Goal: Task Accomplishment & Management: Use online tool/utility

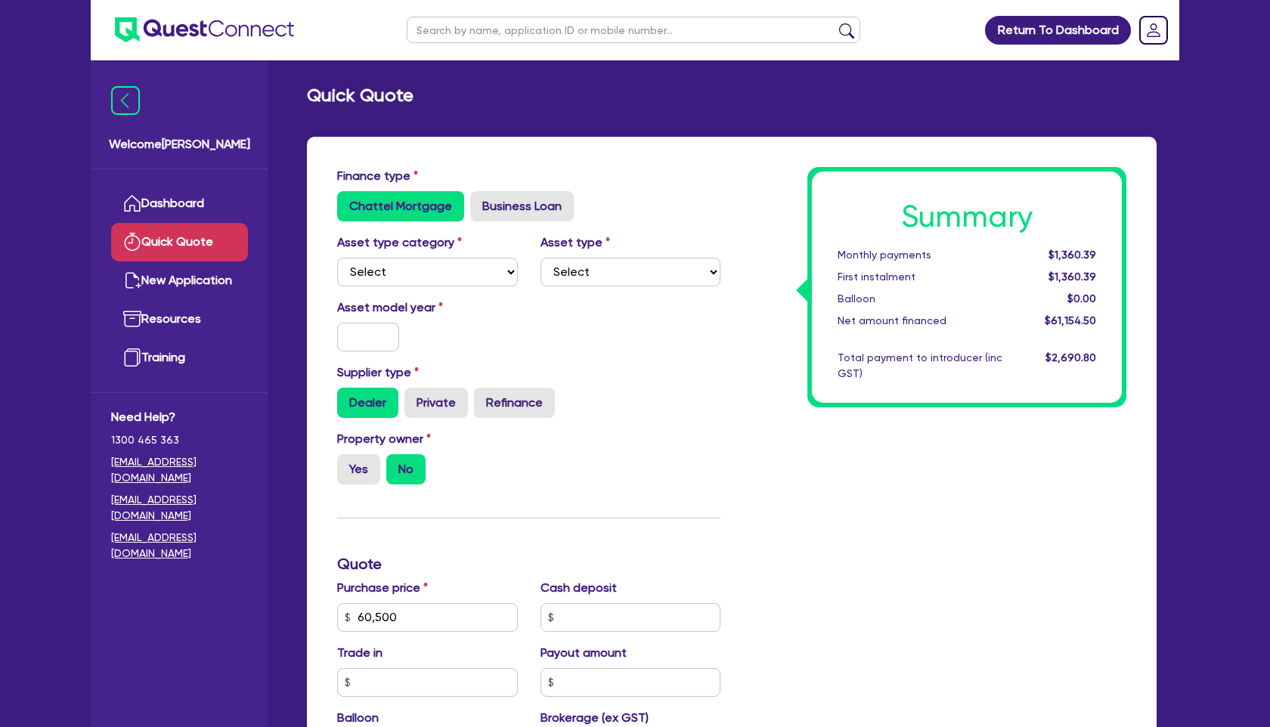
scroll to position [470, 0]
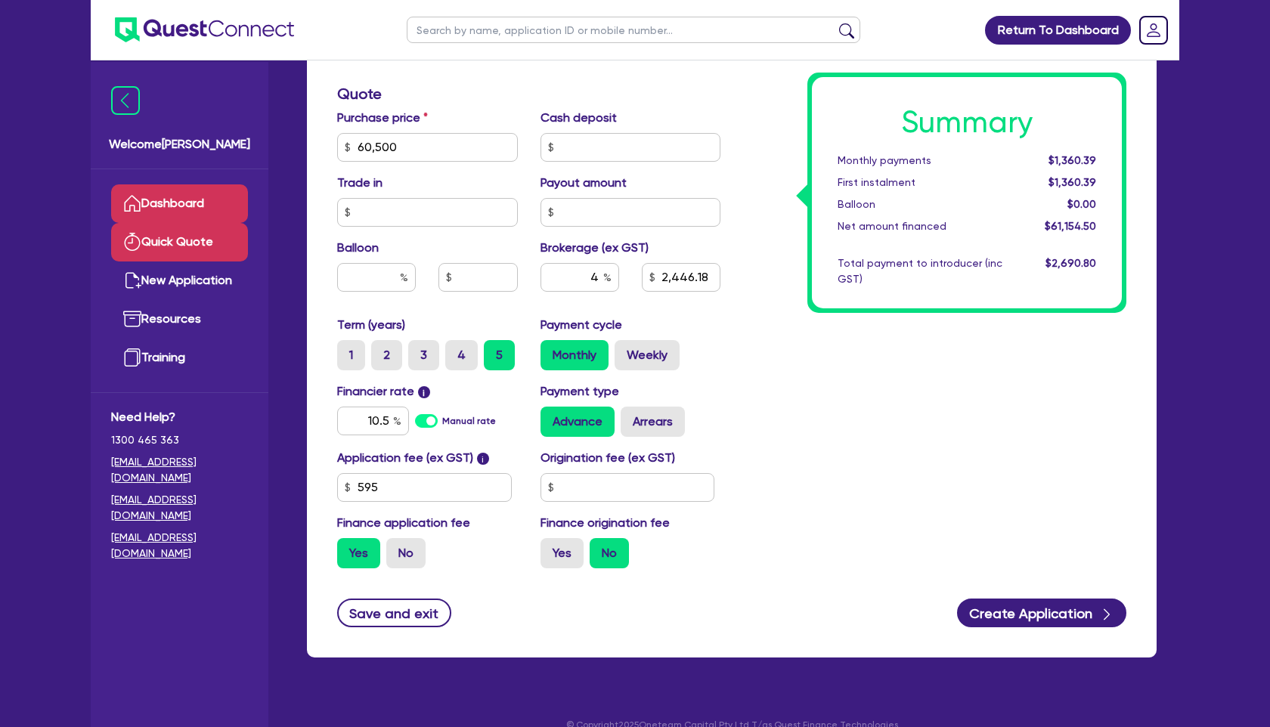
click at [201, 207] on link "Dashboard" at bounding box center [179, 203] width 137 height 39
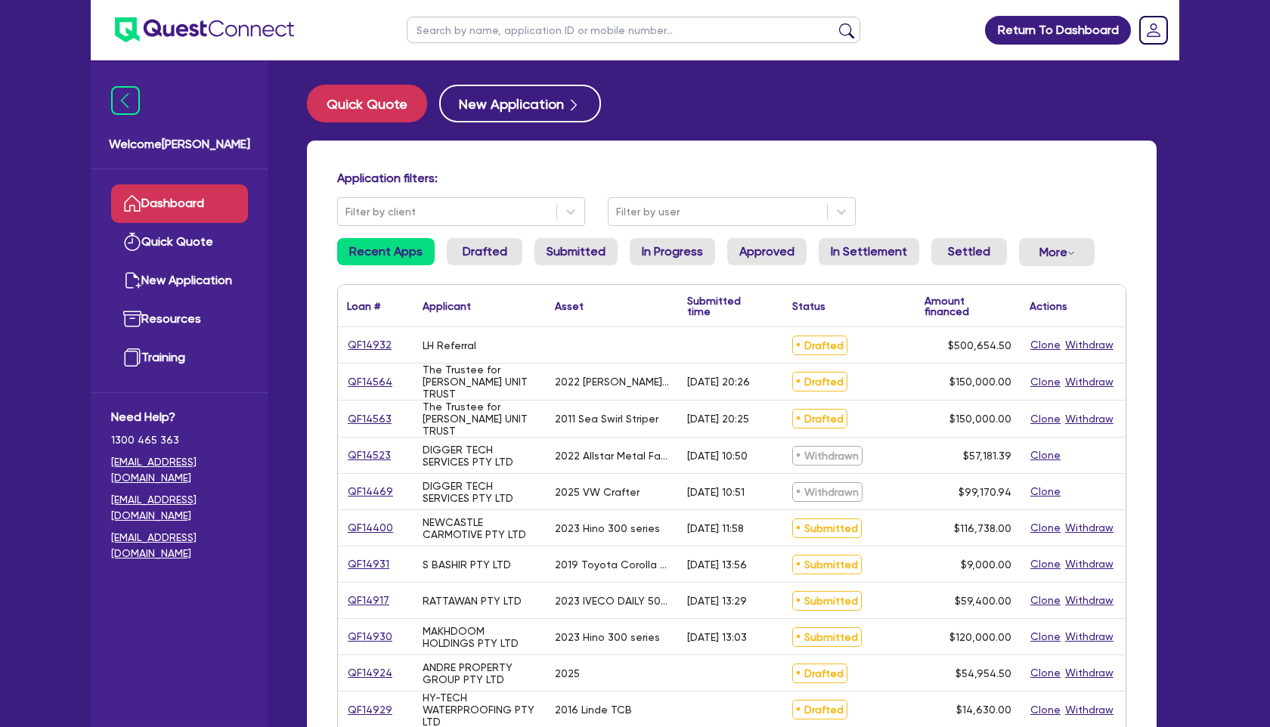
click at [503, 23] on input "text" at bounding box center [633, 30] width 453 height 26
paste input "QF14667"
type input "QF14667"
click at [849, 33] on button "submit" at bounding box center [846, 33] width 24 height 21
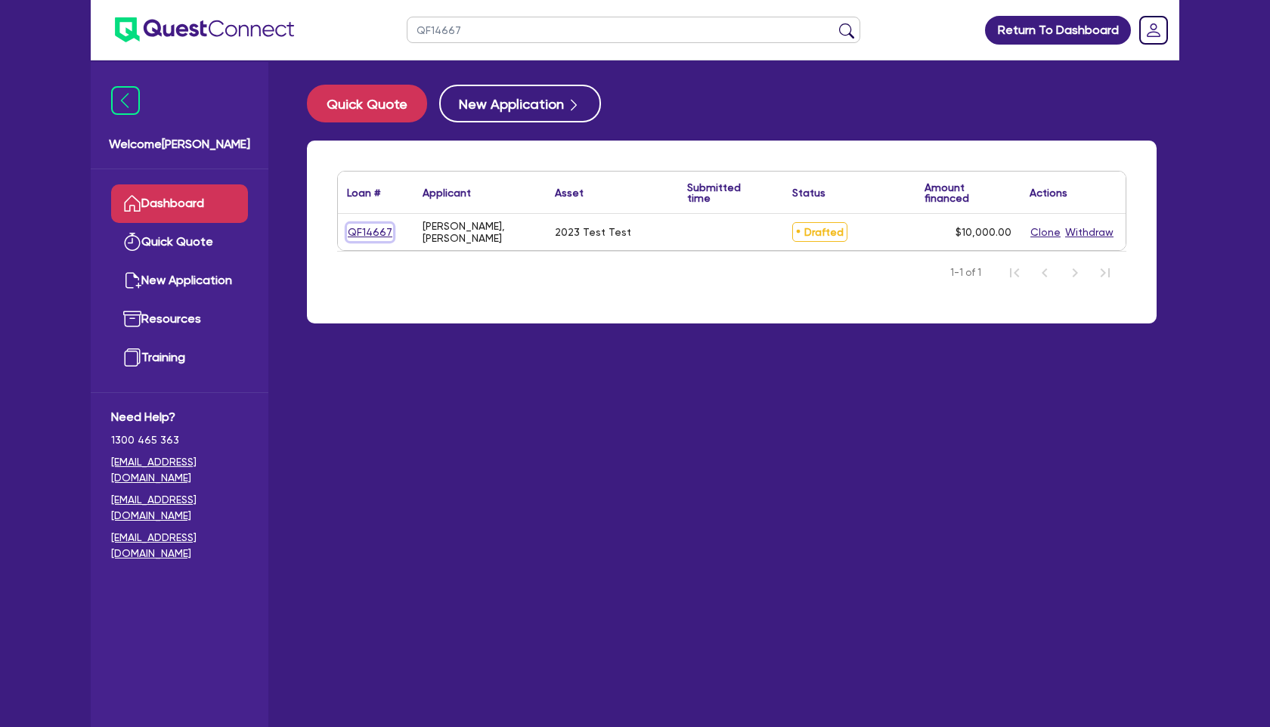
click at [373, 229] on link "QF14667" at bounding box center [370, 232] width 46 height 17
select select "CARS_AND_LIGHT_TRUCKS"
select select "PASSENGER_VEHICLES"
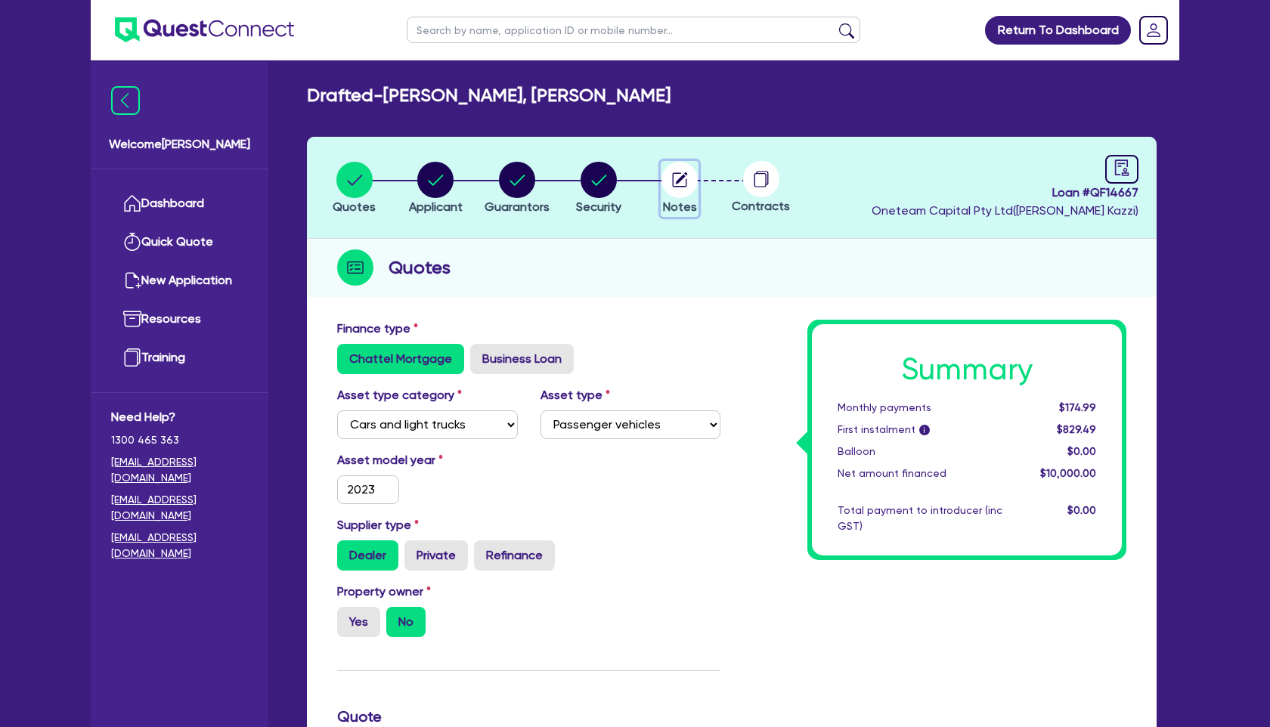
click at [679, 182] on circle "button" at bounding box center [679, 180] width 36 height 36
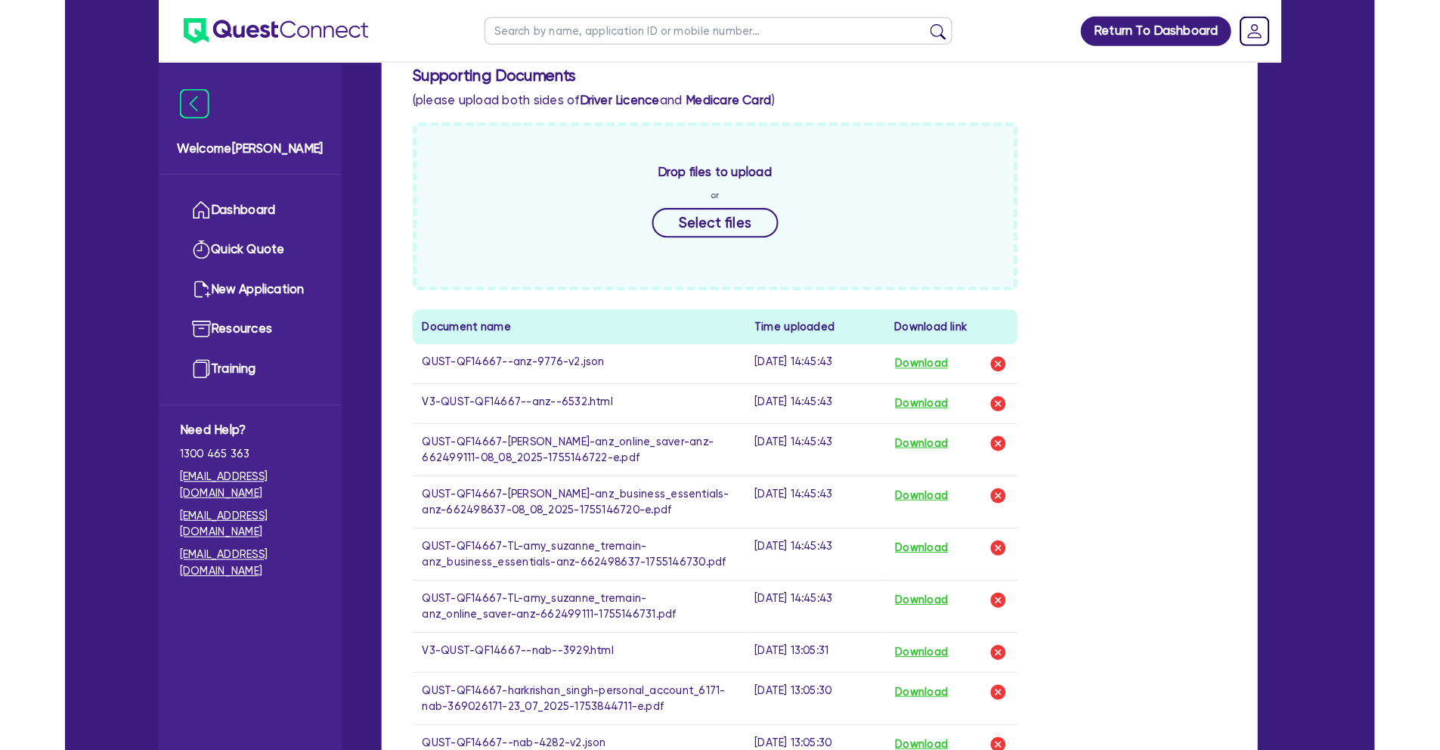
scroll to position [602, 0]
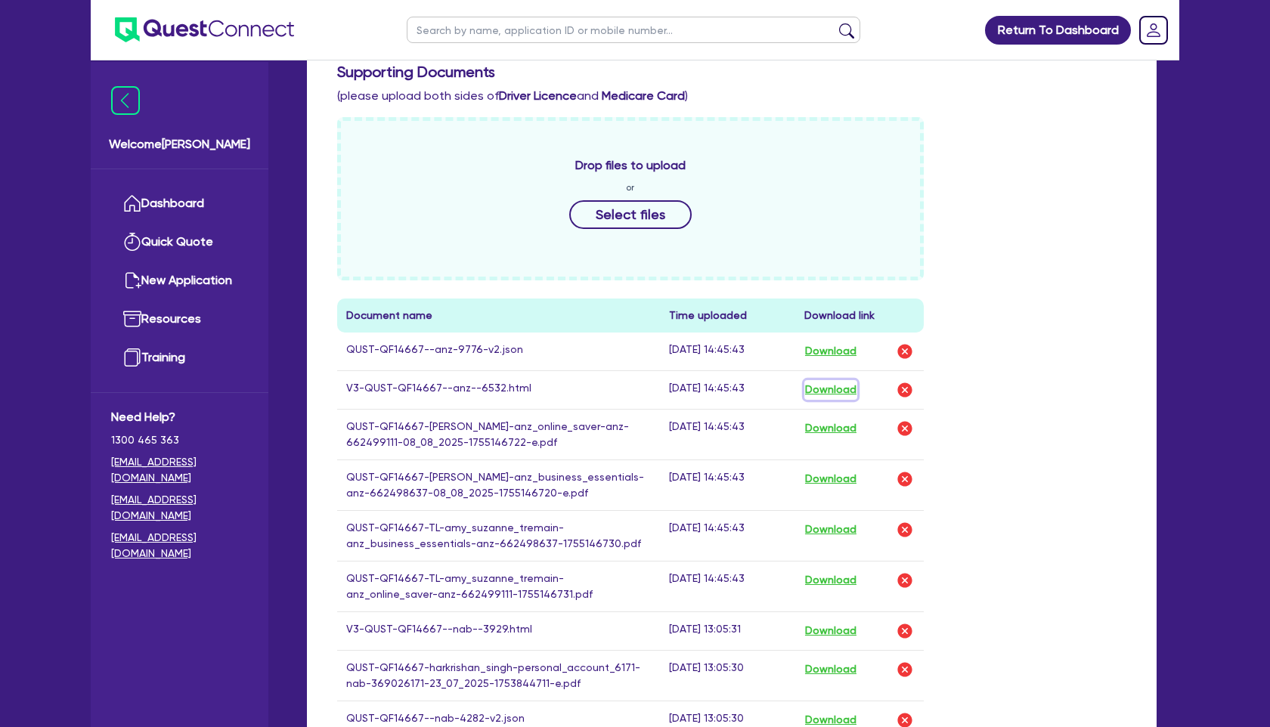
click at [831, 386] on button "Download" at bounding box center [830, 390] width 53 height 20
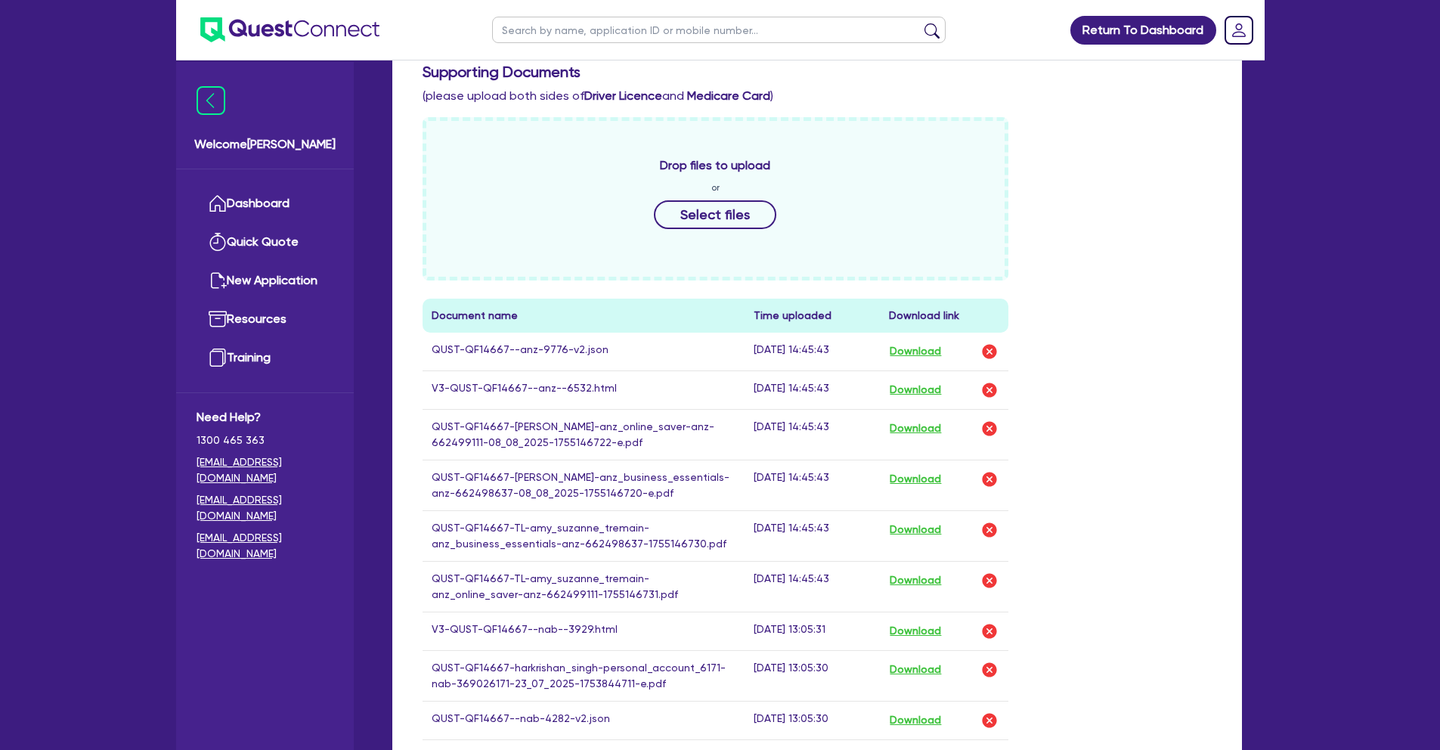
click at [78, 76] on div "Return To Dashboard Edit Profile Logout Welcome [PERSON_NAME] Dashboard Quick Q…" at bounding box center [720, 379] width 1440 height 1963
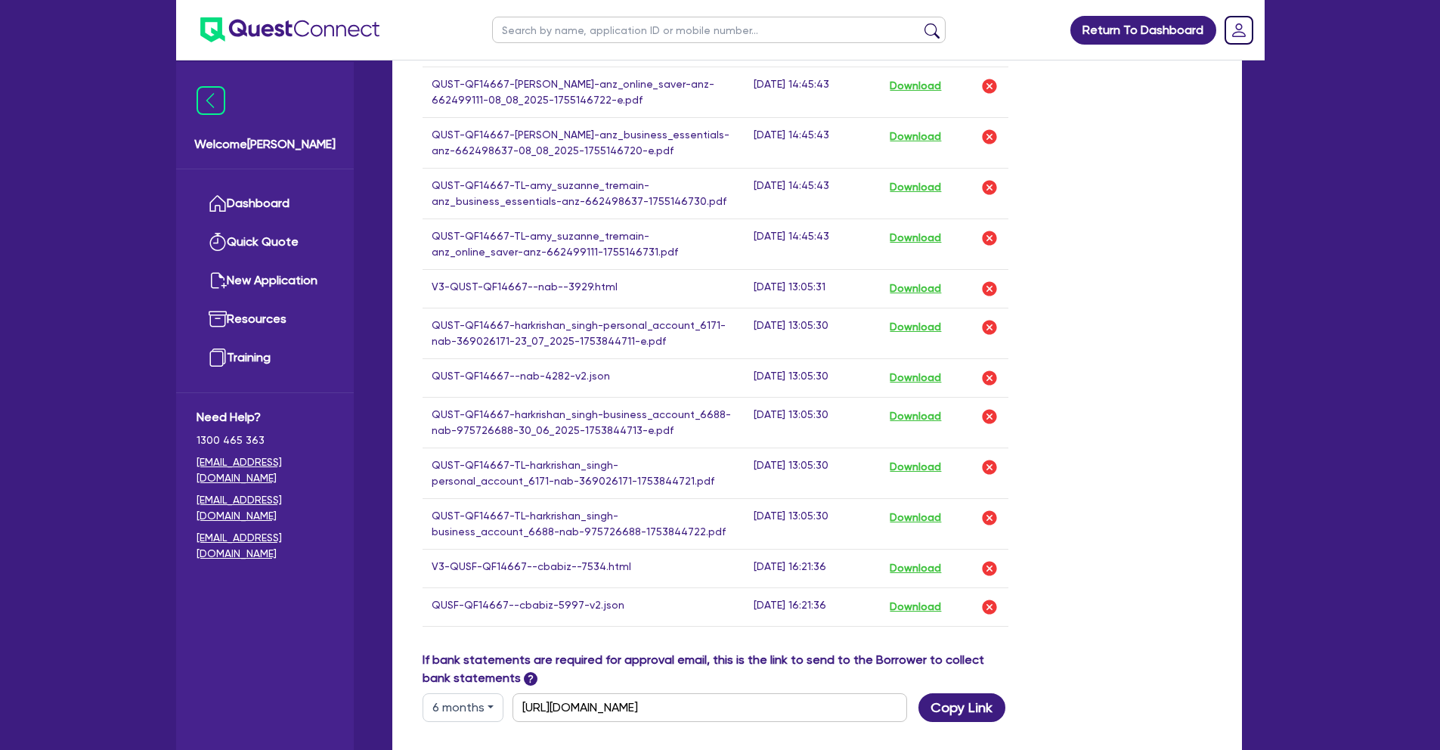
scroll to position [739, 0]
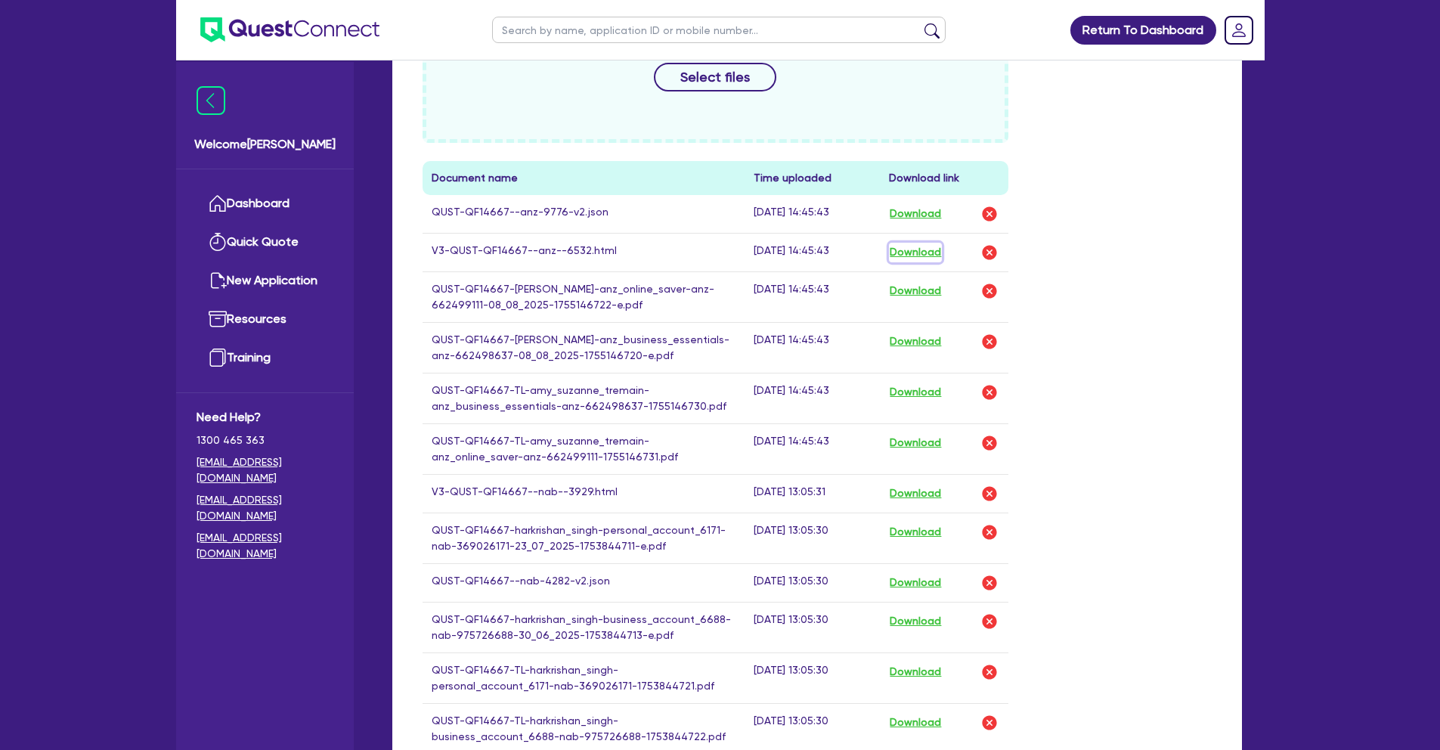
click at [935, 253] on button "Download" at bounding box center [915, 253] width 53 height 20
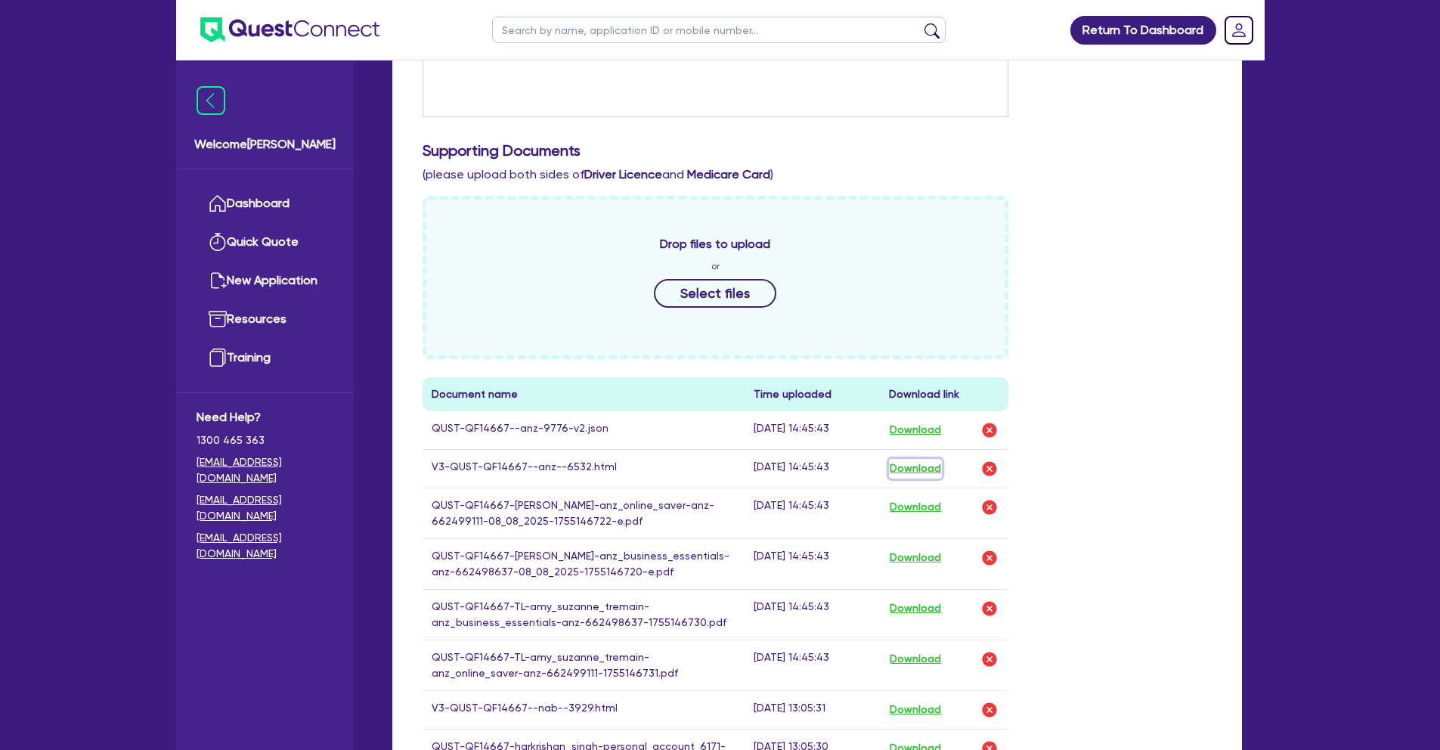
scroll to position [0, 0]
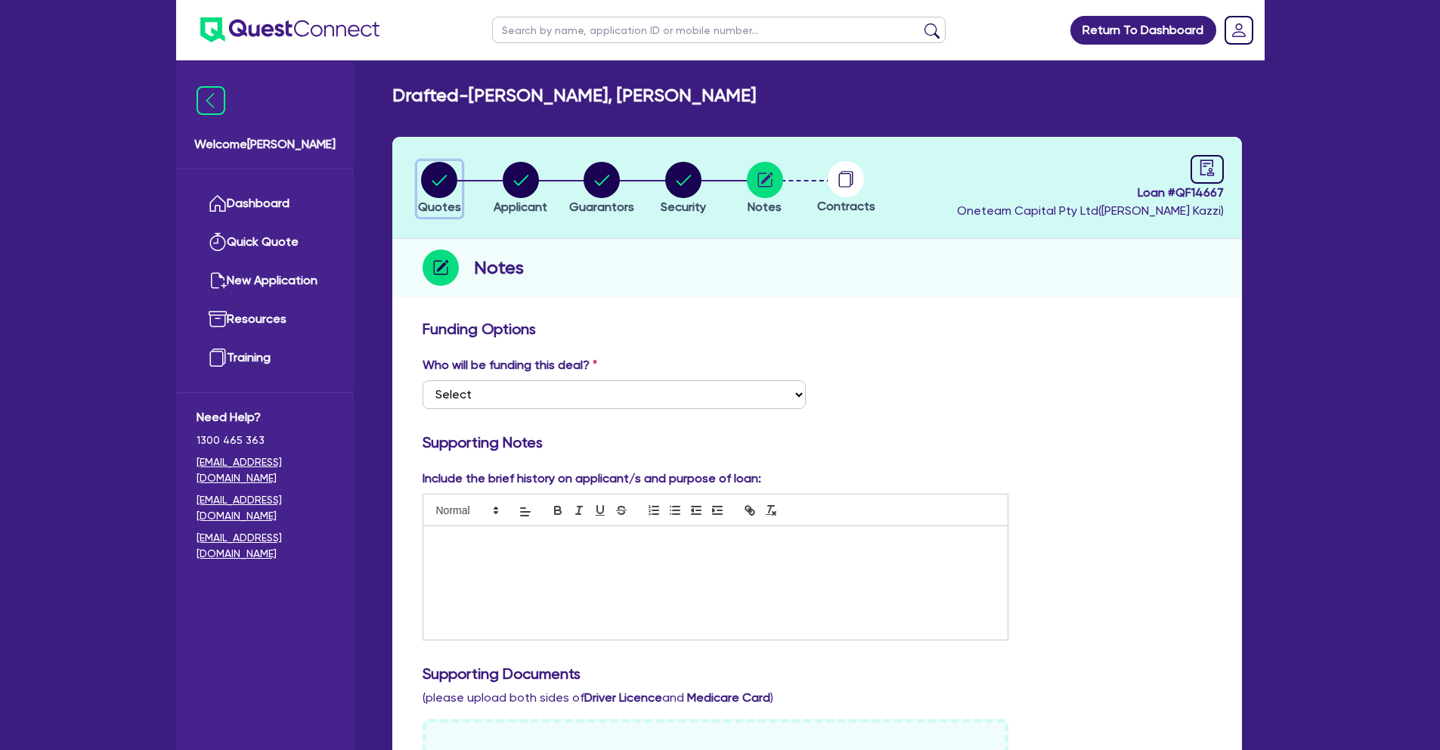
click at [450, 173] on circle "button" at bounding box center [439, 180] width 36 height 36
select select "CARS_AND_LIGHT_TRUCKS"
select select "PASSENGER_VEHICLES"
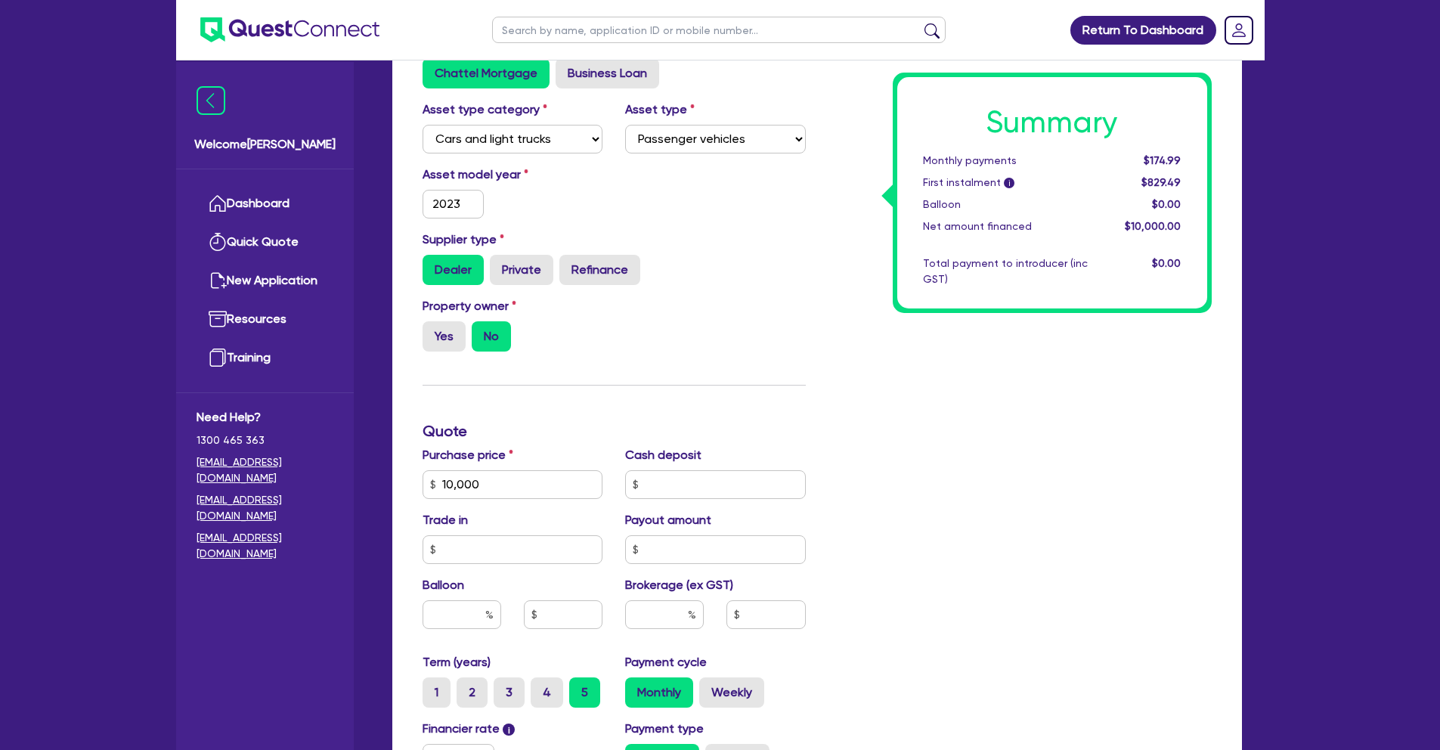
scroll to position [504, 0]
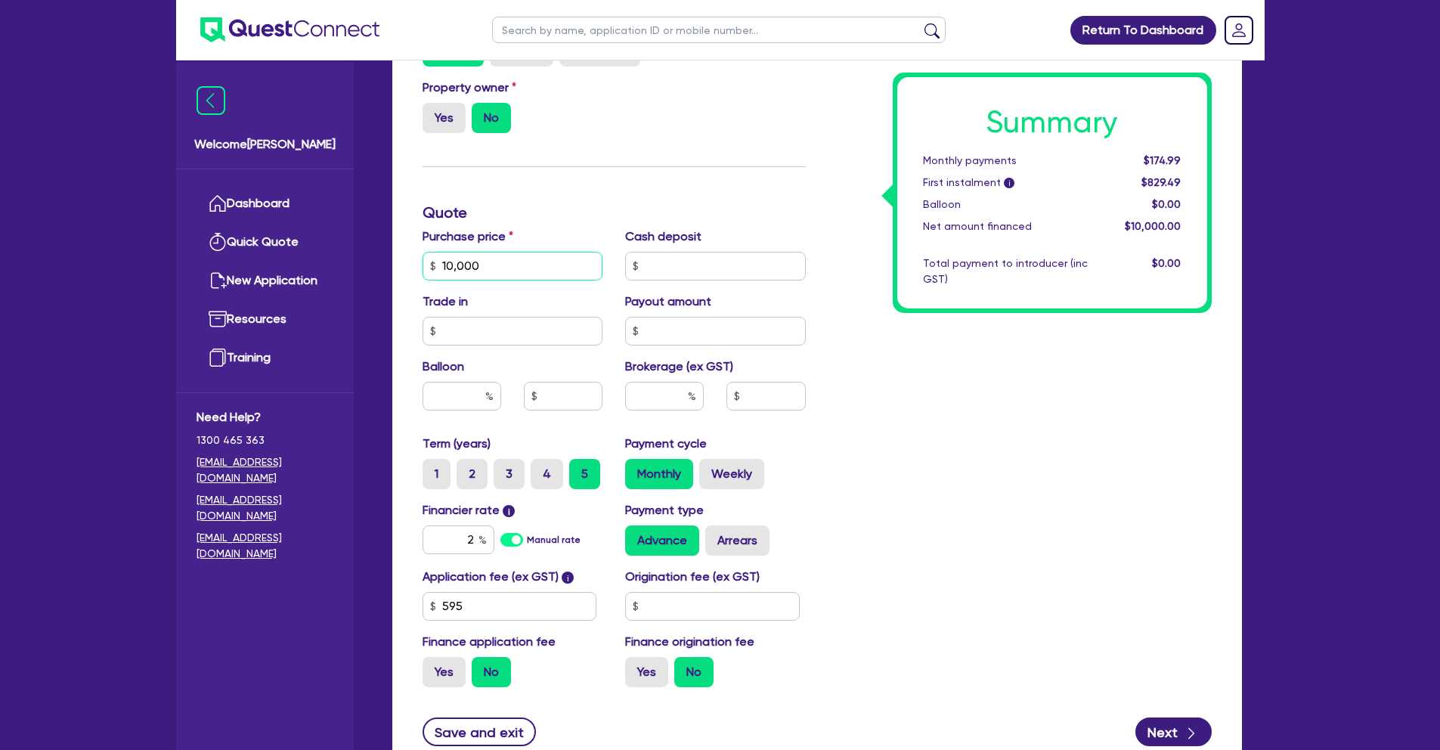
drag, startPoint x: 492, startPoint y: 268, endPoint x: 426, endPoint y: 265, distance: 65.8
click at [426, 265] on input "10,000" at bounding box center [512, 266] width 181 height 29
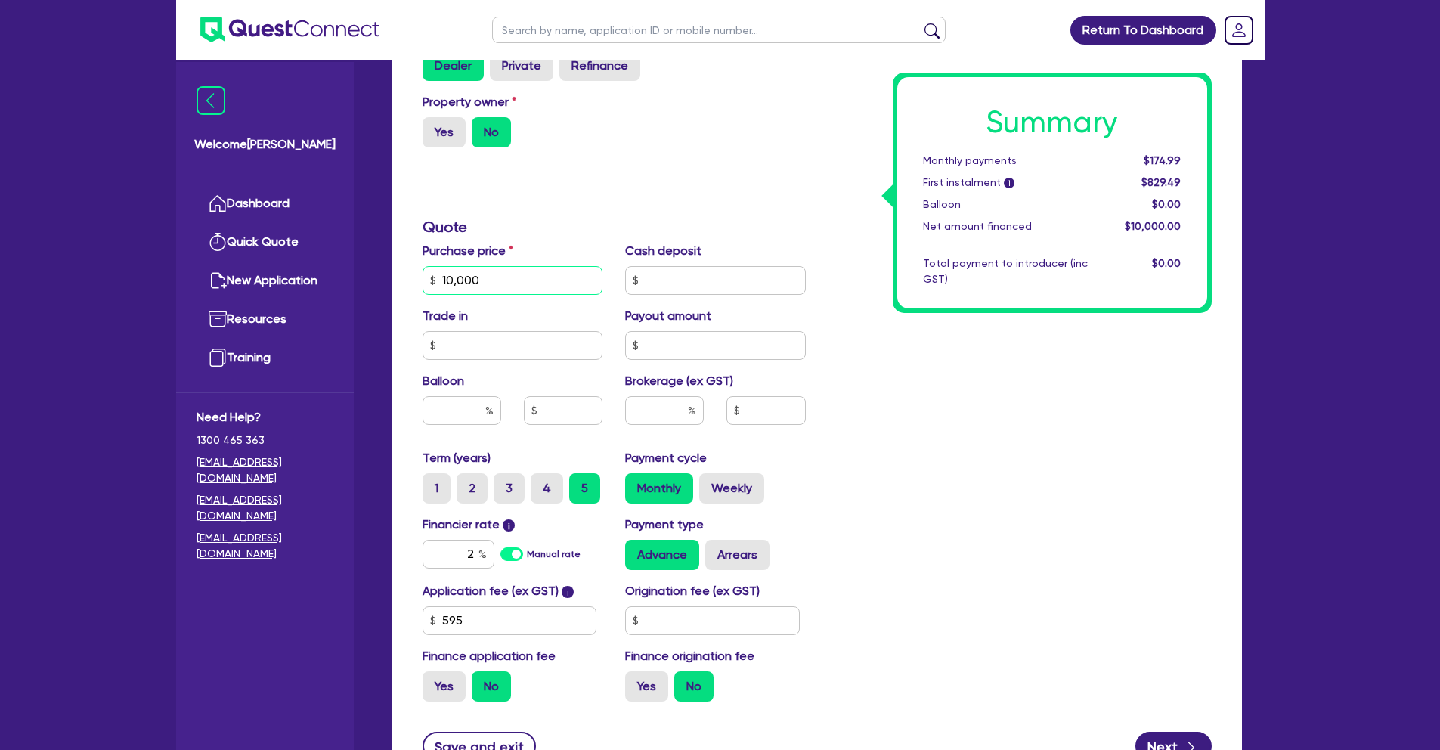
scroll to position [622, 0]
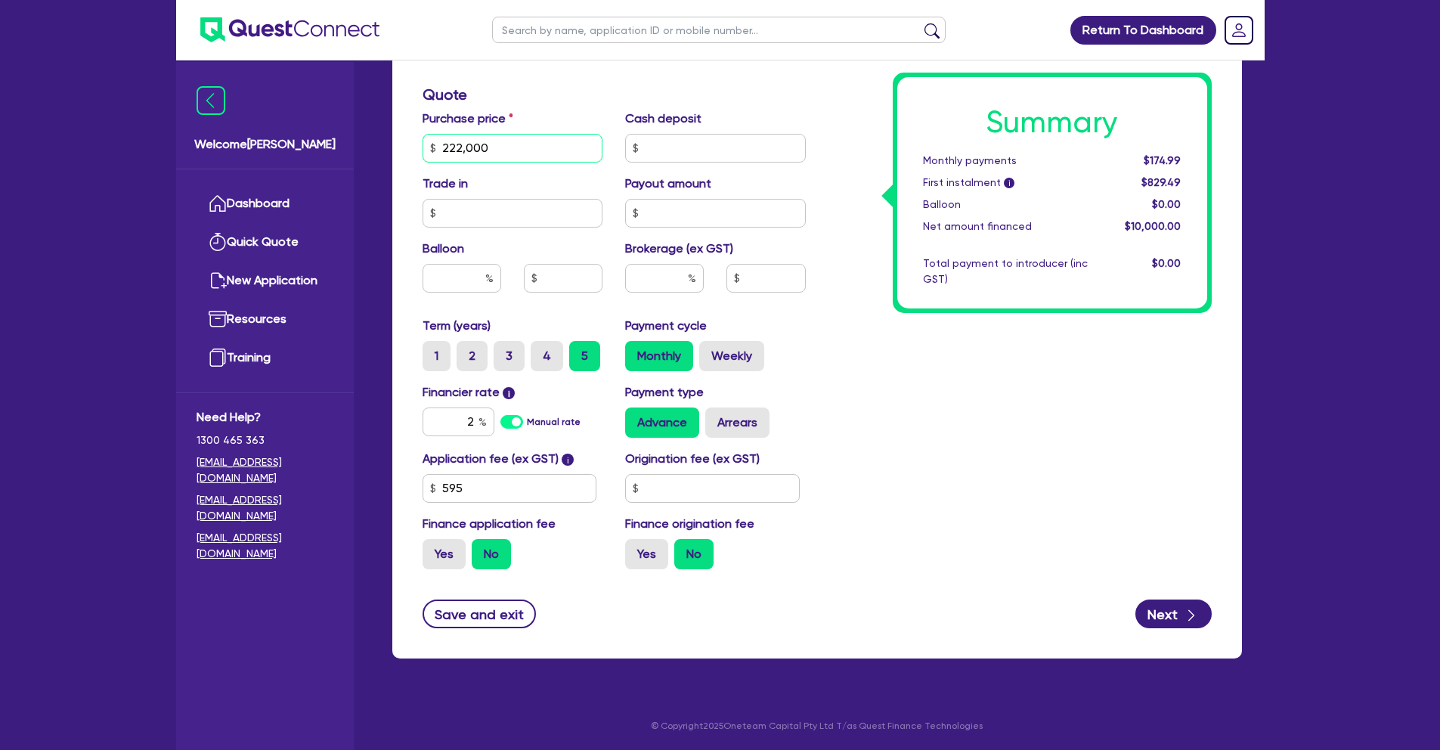
type input "222,000"
drag, startPoint x: 460, startPoint y: 423, endPoint x: 502, endPoint y: 424, distance: 42.3
click at [502, 424] on div "2 Manual rate" at bounding box center [512, 421] width 181 height 29
click at [920, 447] on div "Summary Monthly payments $3,884.69 First instalment i $4,539.19 Balloon $0.00 N…" at bounding box center [1020, 139] width 406 height 883
type input "10.5"
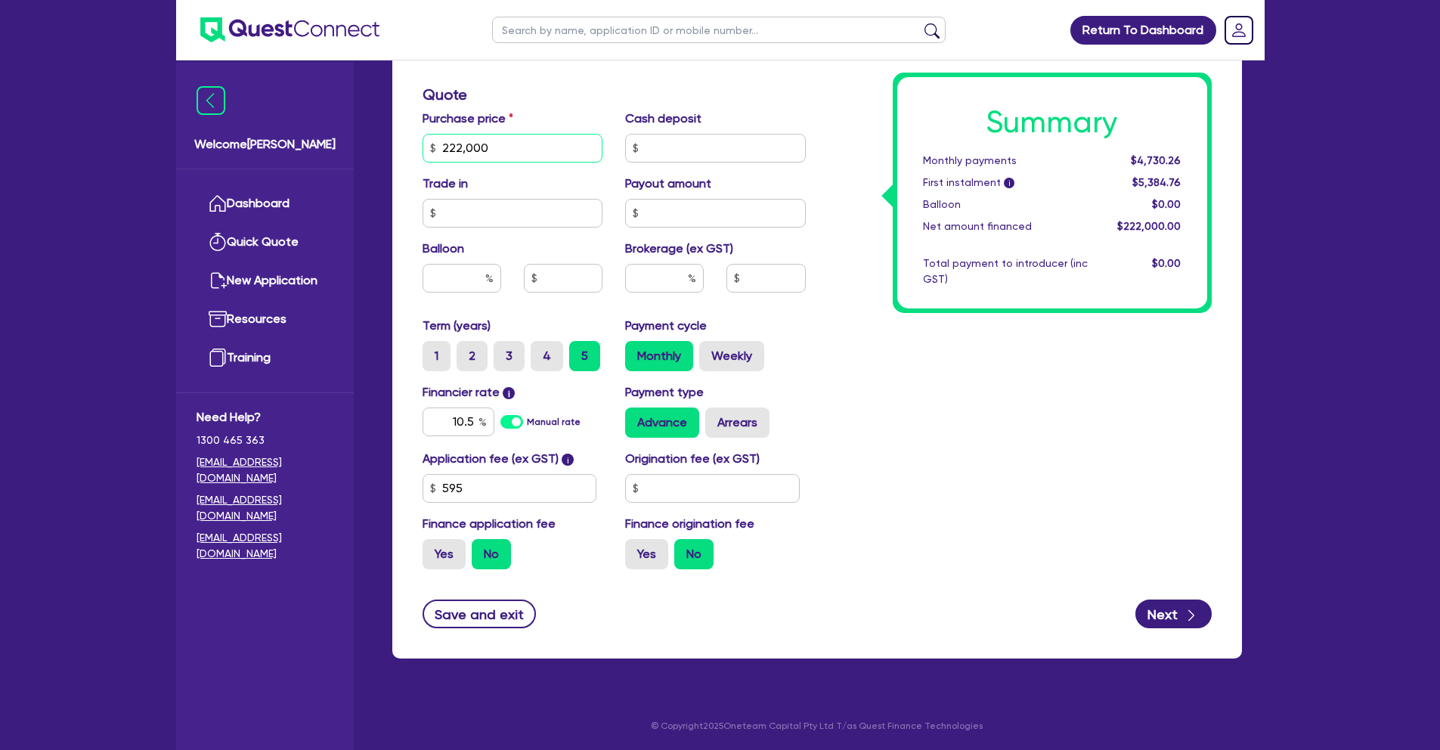
drag, startPoint x: 500, startPoint y: 149, endPoint x: 403, endPoint y: 145, distance: 97.6
click at [403, 145] on div "Finance type Chattel Mortgage Business Loan Asset type category Select Cars and…" at bounding box center [816, 174] width 849 height 968
type input "60,500"
click at [675, 280] on input "text" at bounding box center [664, 278] width 79 height 29
type input "3"
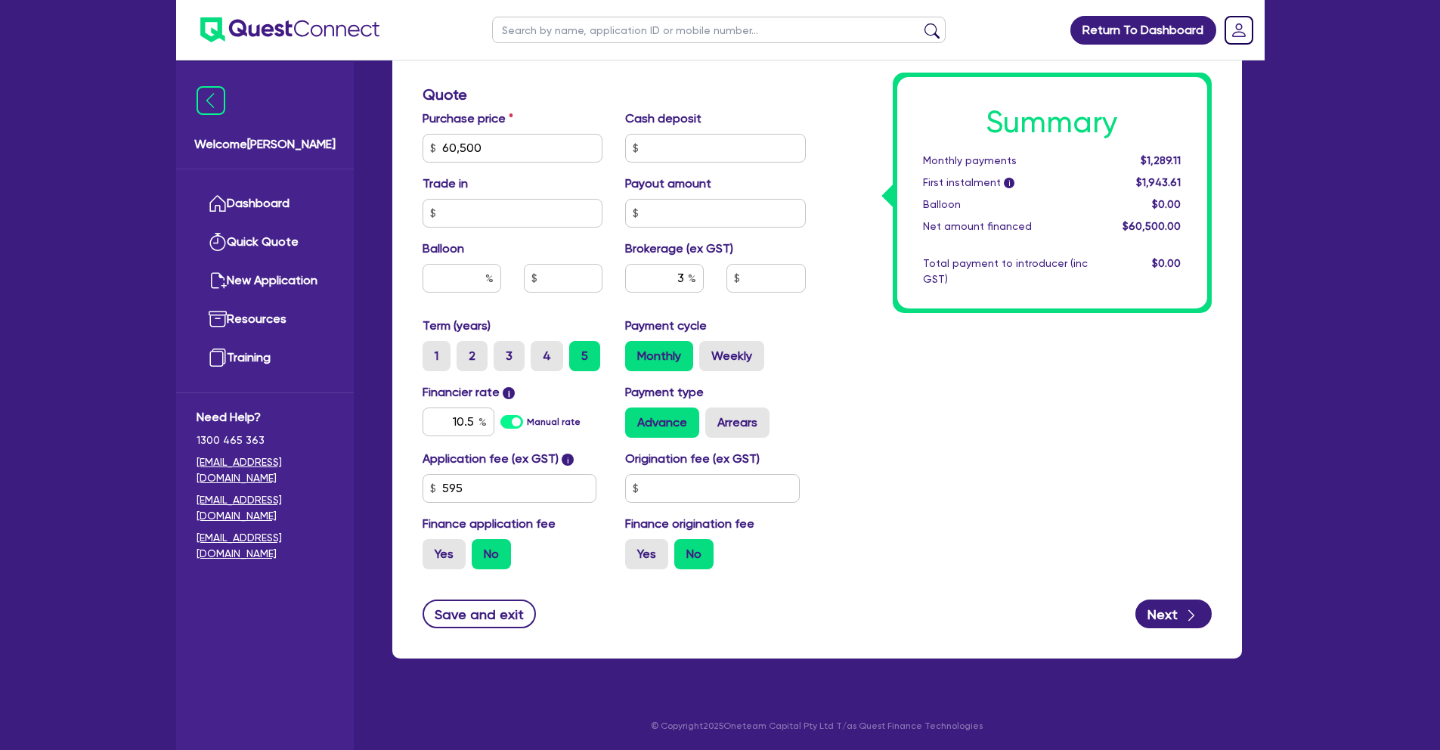
click at [831, 454] on div "Summary Monthly payments $1,289.11 First instalment i $1,943.61 Balloon $0.00 N…" at bounding box center [1020, 139] width 406 height 883
type input "1,815"
click at [673, 144] on input "text" at bounding box center [715, 148] width 181 height 29
type input "5,500"
type input "1,650"
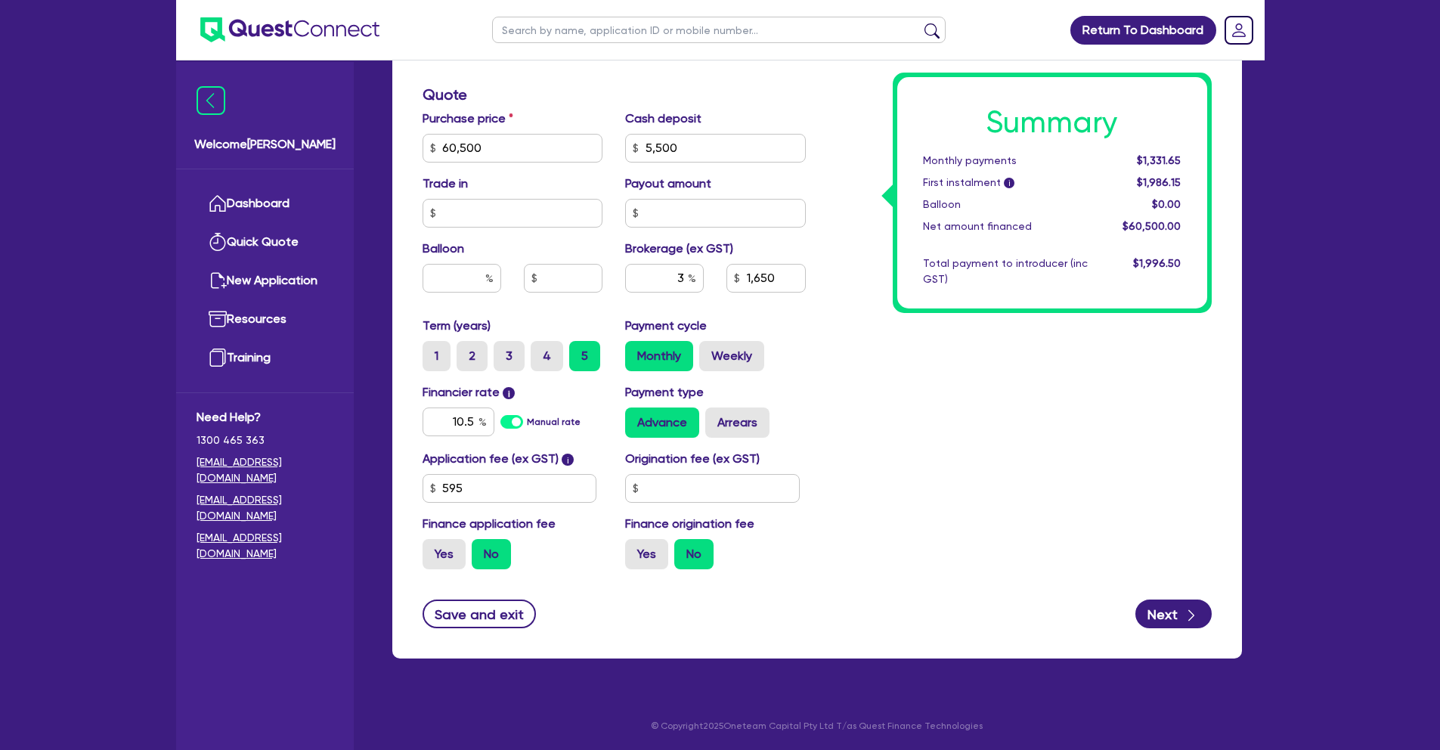
click at [840, 404] on div "Summary Monthly payments $1,331.65 First instalment i $1,986.15 Balloon $0.00 N…" at bounding box center [1020, 139] width 406 height 883
drag, startPoint x: 625, startPoint y: 150, endPoint x: 578, endPoint y: 150, distance: 46.9
click at [578, 150] on div "Purchase price 60,500 Cash deposit 5,500 Trade in Payout amount Balloon Brokera…" at bounding box center [614, 213] width 406 height 207
type input "0"
type input "1,815"
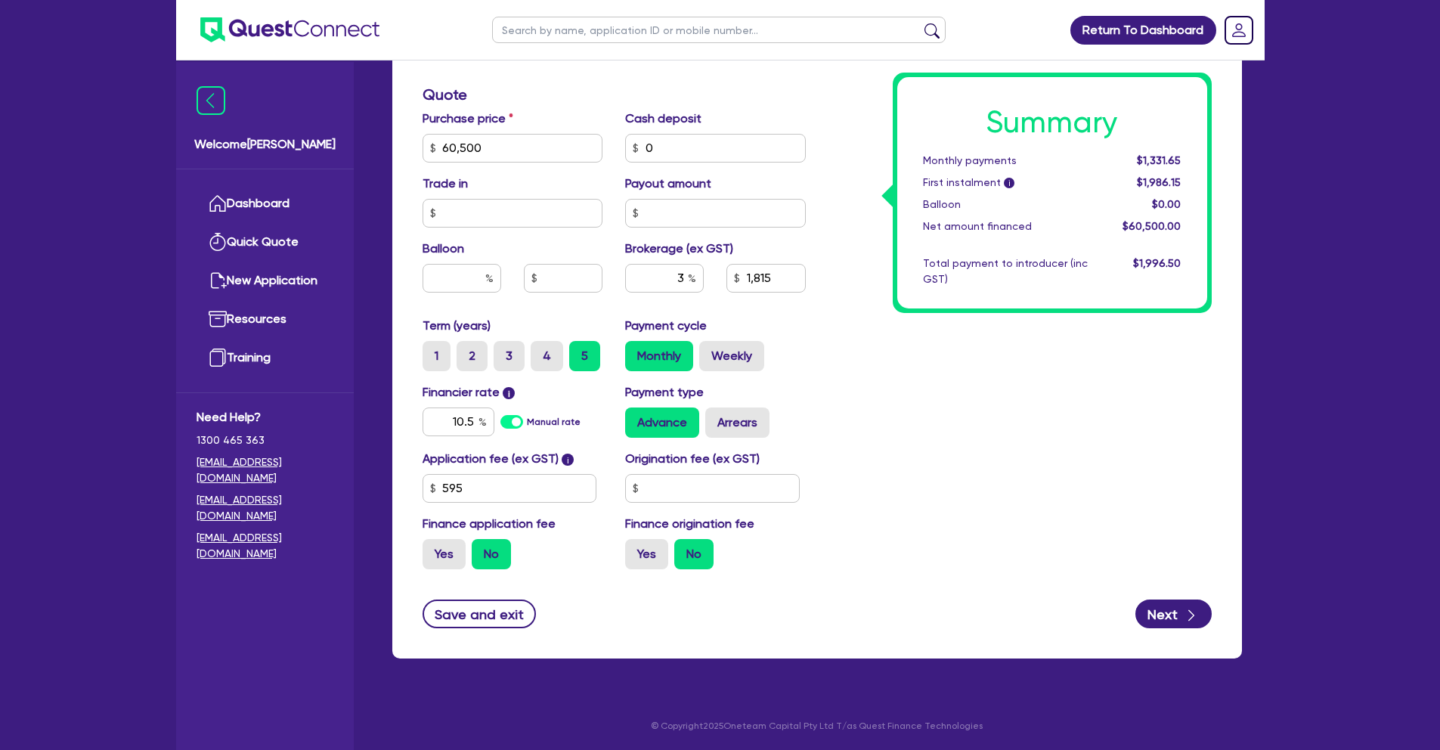
click at [910, 380] on div "Summary Monthly payments $1,331.65 First instalment i $1,986.15 Balloon $0.00 N…" at bounding box center [1020, 139] width 406 height 883
drag, startPoint x: 481, startPoint y: 140, endPoint x: 426, endPoint y: 148, distance: 55.0
click at [426, 148] on input "60,500" at bounding box center [512, 148] width 181 height 29
drag, startPoint x: 472, startPoint y: 146, endPoint x: 404, endPoint y: 146, distance: 68.0
click at [404, 146] on div "Finance type Chattel Mortgage Business Loan Asset type category Select Cars and…" at bounding box center [816, 174] width 849 height 968
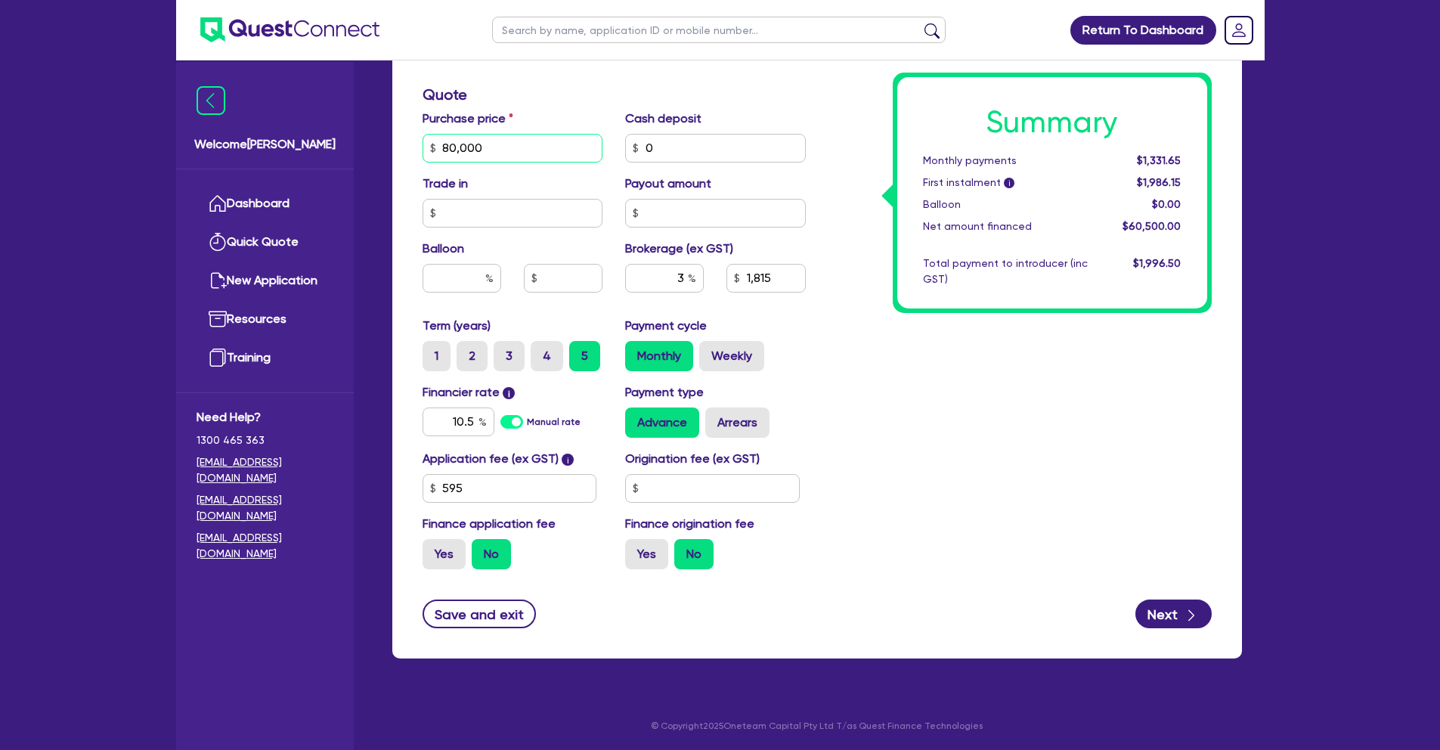
type input "80,000"
click at [883, 418] on div "Summary Monthly payments $1,331.65 First instalment i $1,986.15 Balloon $0.00 N…" at bounding box center [1020, 139] width 406 height 883
type input "2,400"
drag, startPoint x: 451, startPoint y: 417, endPoint x: 481, endPoint y: 416, distance: 30.2
click at [481, 416] on div "10.5" at bounding box center [458, 421] width 72 height 29
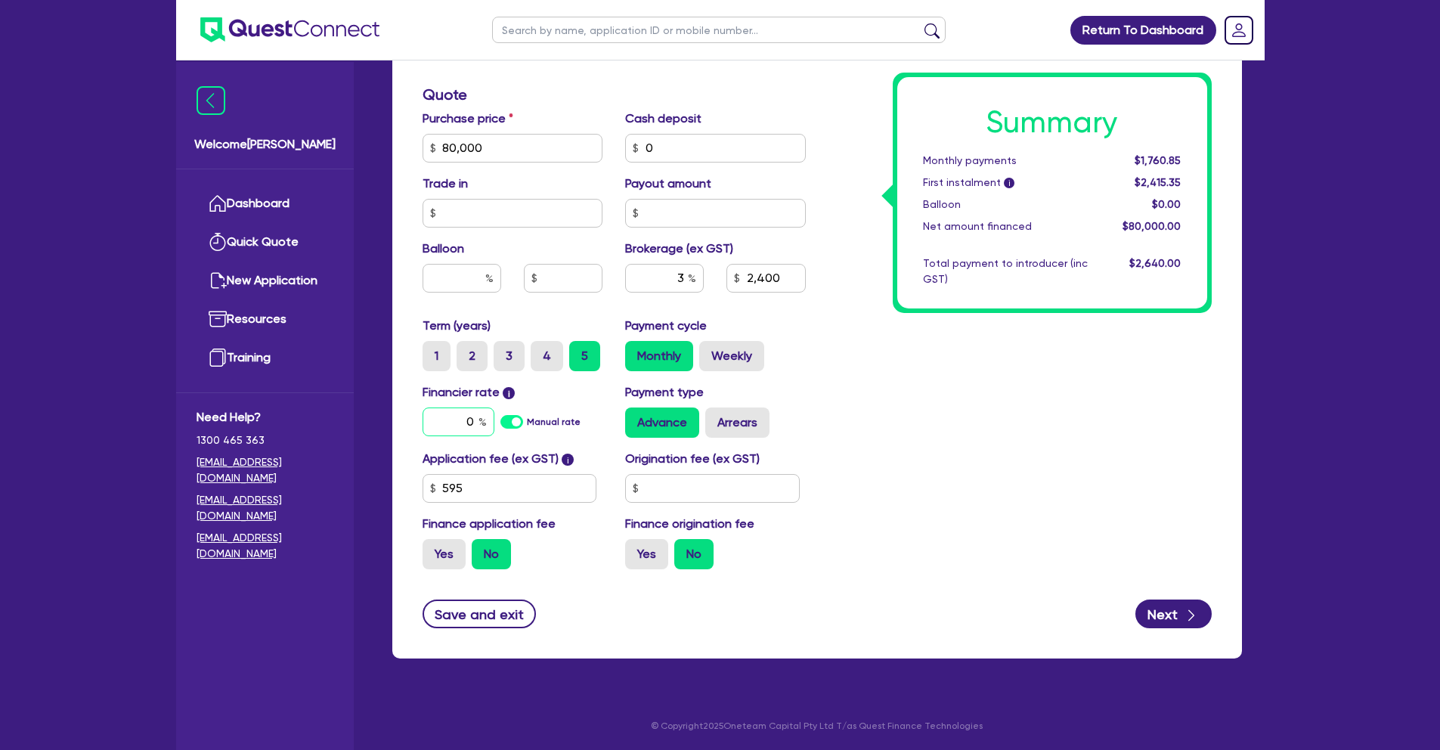
type input "0"
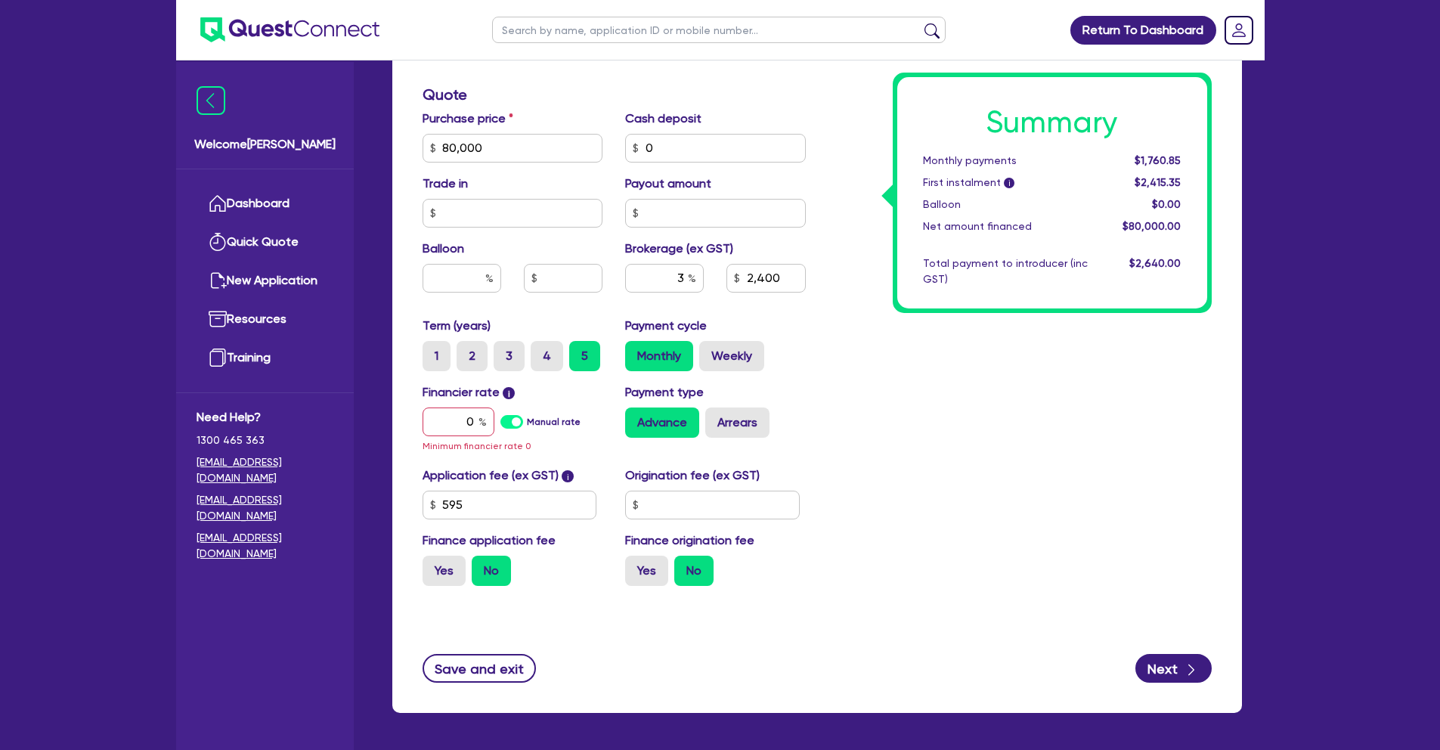
click at [923, 414] on div "Summary Monthly payments $1,760.85 First instalment i $2,415.35 Balloon $0.00 N…" at bounding box center [1020, 148] width 406 height 900
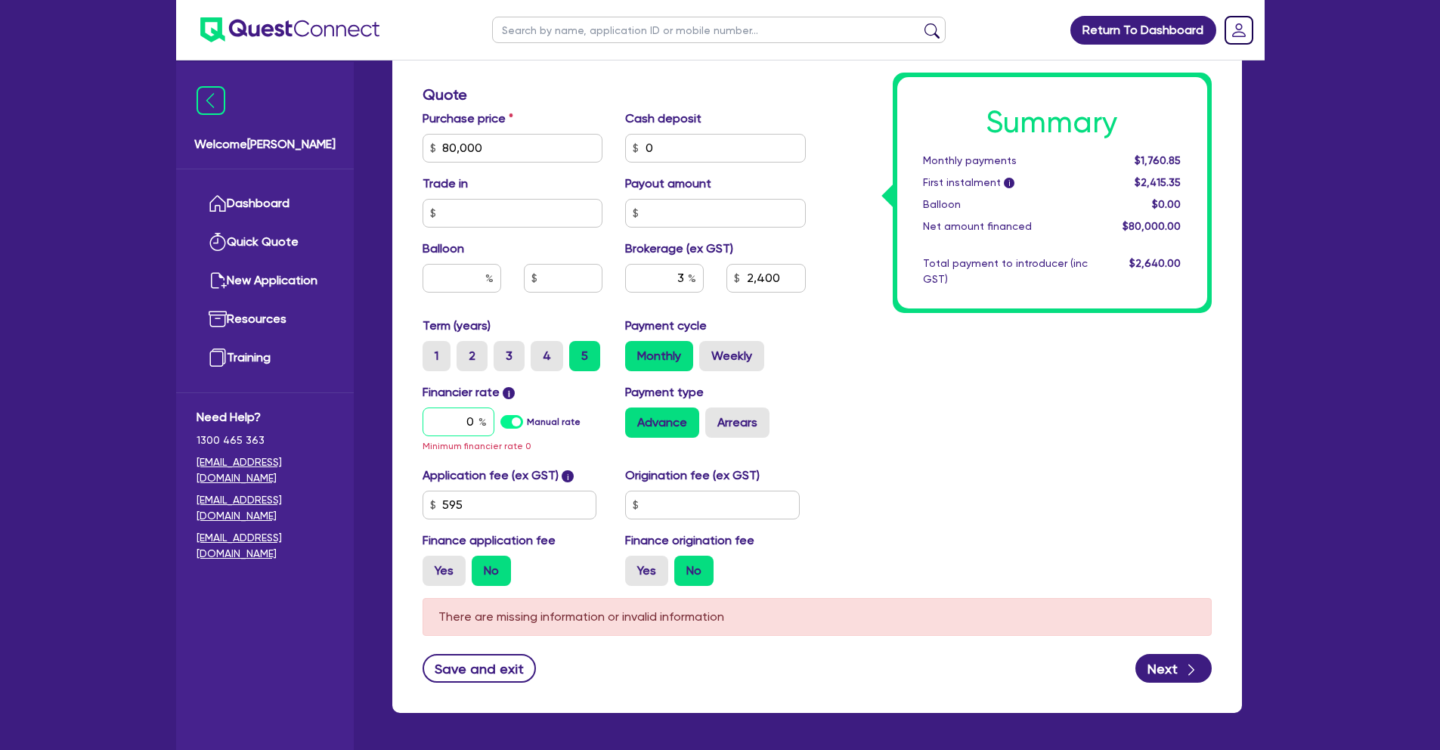
drag, startPoint x: 463, startPoint y: 416, endPoint x: 483, endPoint y: 416, distance: 20.4
click at [483, 416] on div "0" at bounding box center [458, 421] width 72 height 29
type input "2,400"
type input "1"
type input "2,400"
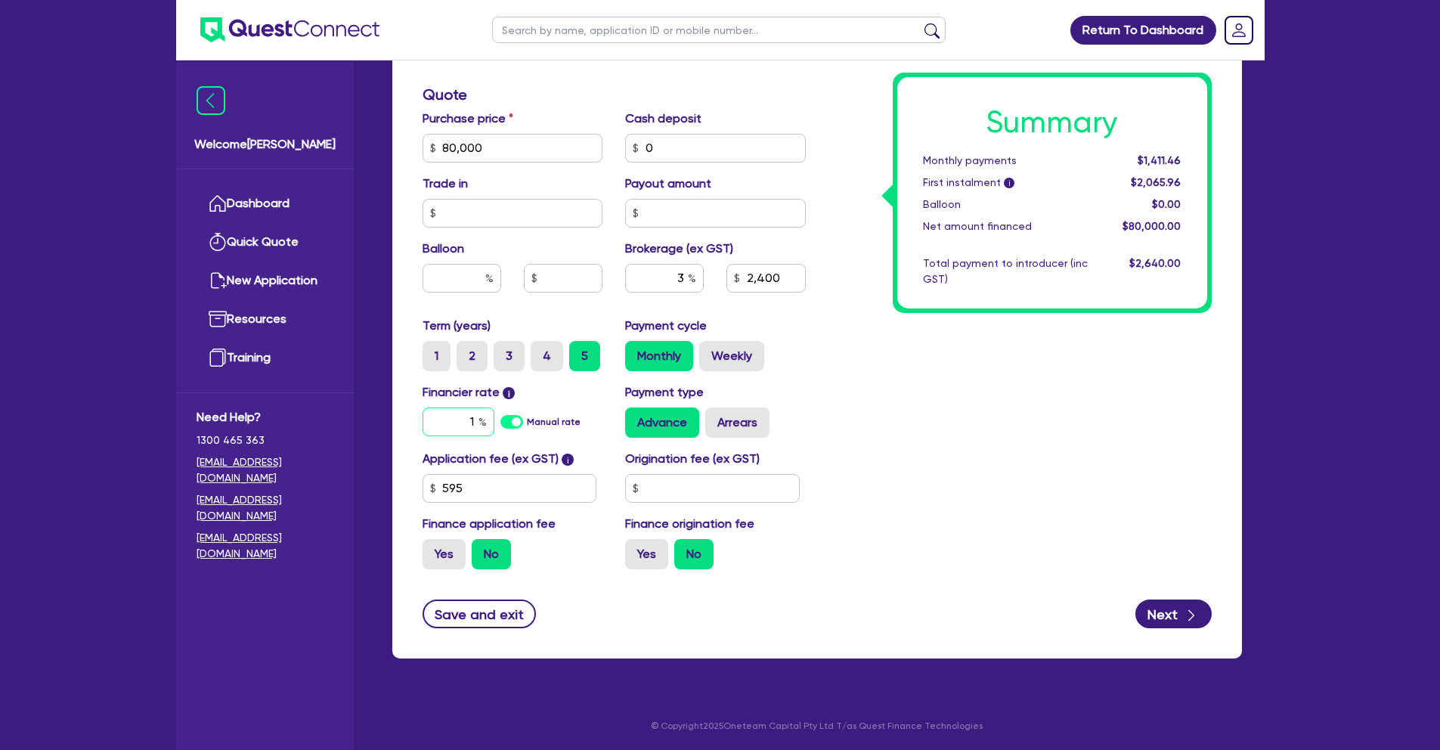
type input "1"
click at [828, 430] on div "Summary Monthly payments $1,411.46 First instalment i $2,065.96 Balloon $0.00 N…" at bounding box center [1020, 139] width 406 height 883
drag, startPoint x: 787, startPoint y: 283, endPoint x: 733, endPoint y: 283, distance: 53.7
click at [733, 283] on div "2,400" at bounding box center [765, 278] width 79 height 29
click at [877, 465] on div "Summary Monthly payments $1,411.46 First instalment i $2,065.96 Balloon $0.00 N…" at bounding box center [1020, 139] width 406 height 883
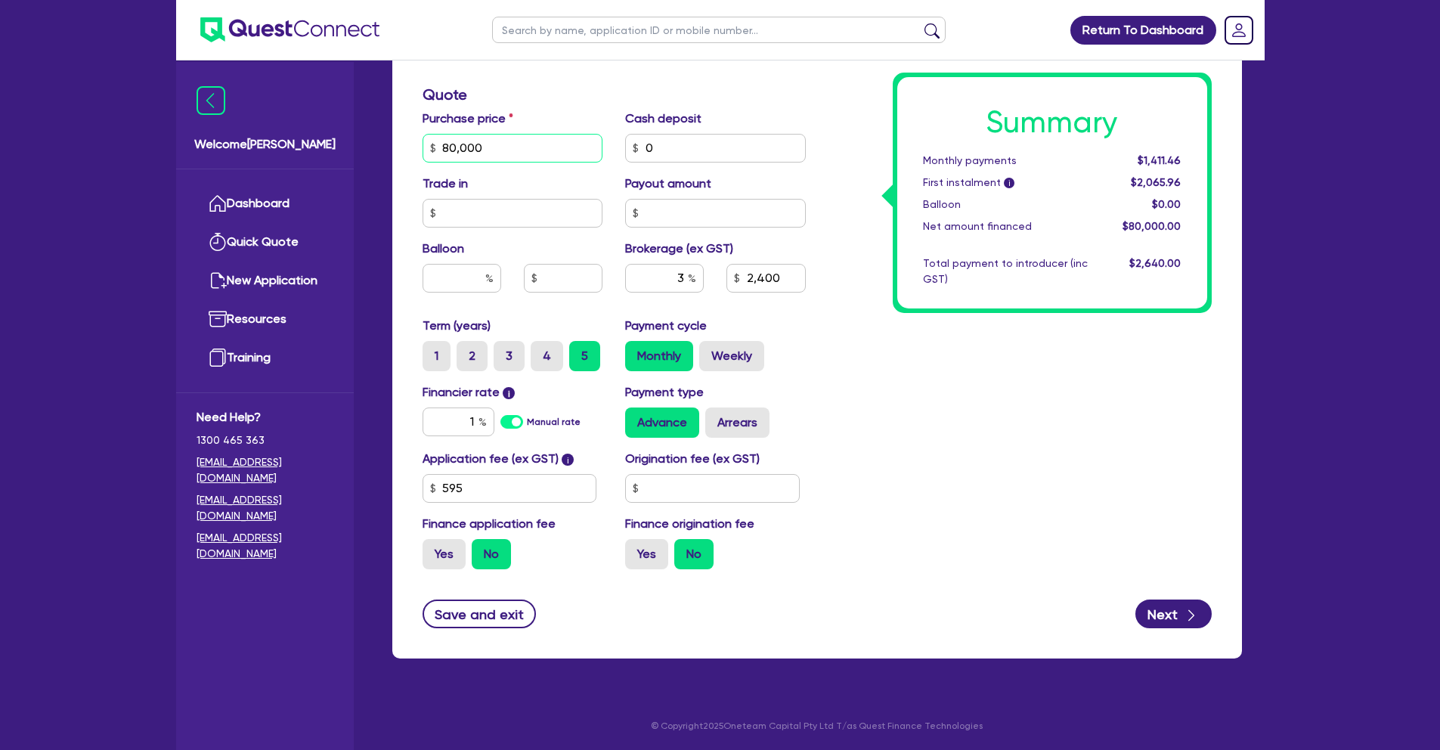
drag, startPoint x: 488, startPoint y: 144, endPoint x: 428, endPoint y: 146, distance: 60.5
click at [428, 146] on input "80,000" at bounding box center [512, 148] width 181 height 29
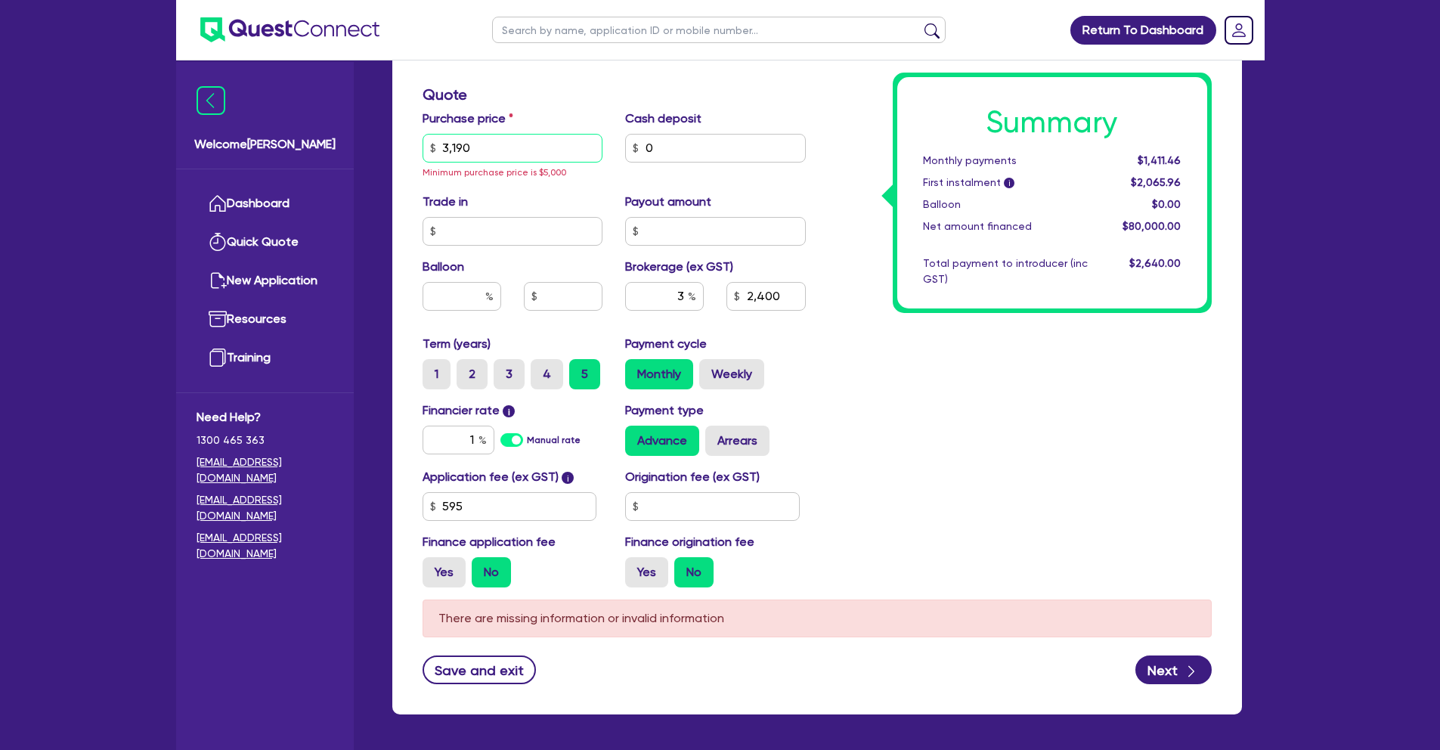
type input "31,900"
type input "957"
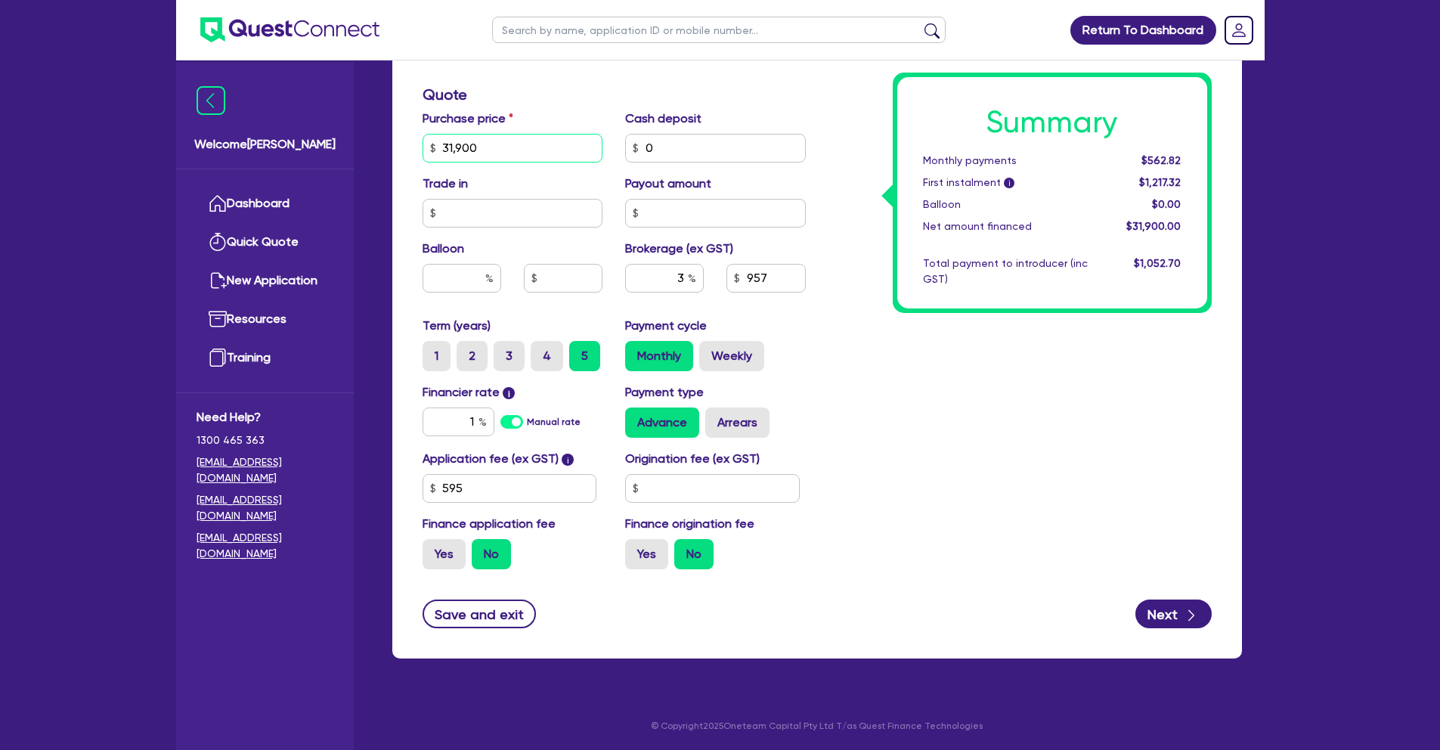
type input "31,900"
drag, startPoint x: 439, startPoint y: 421, endPoint x: 501, endPoint y: 416, distance: 62.1
click at [501, 416] on div "1 Manual rate" at bounding box center [512, 421] width 181 height 29
click at [887, 381] on div "Summary Monthly payments $562.82 First instalment i $1,217.32 Balloon $0.00 Net…" at bounding box center [1020, 139] width 406 height 883
type input "10.5"
